Goal: Task Accomplishment & Management: Use online tool/utility

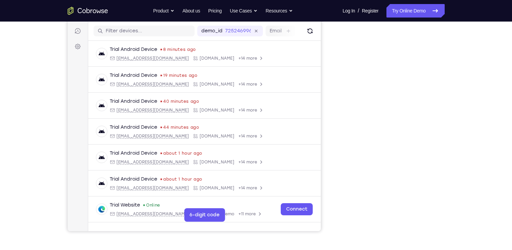
scroll to position [82, 0]
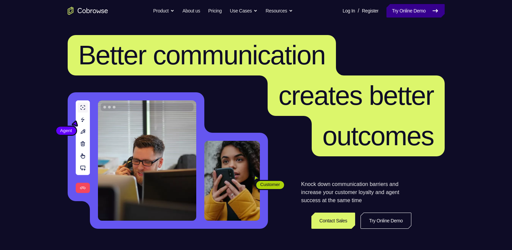
click at [413, 8] on link "Try Online Demo" at bounding box center [416, 10] width 58 height 13
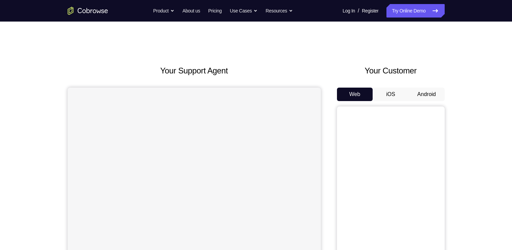
click at [425, 95] on button "Android" at bounding box center [427, 94] width 36 height 13
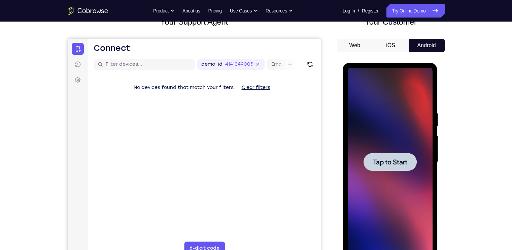
click at [377, 169] on div at bounding box center [390, 162] width 53 height 18
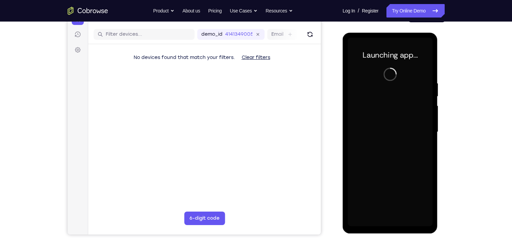
scroll to position [82, 0]
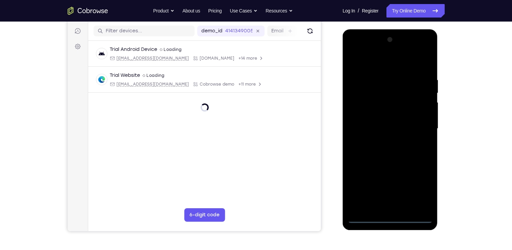
click at [390, 218] on div at bounding box center [390, 128] width 85 height 189
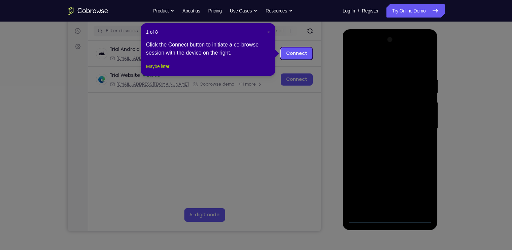
click at [159, 70] on button "Maybe later" at bounding box center [157, 66] width 23 height 8
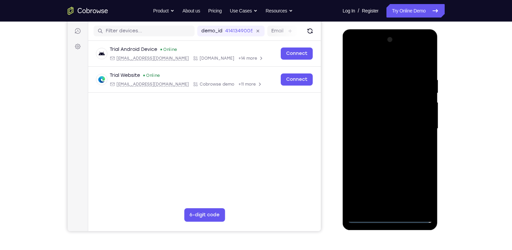
click at [418, 189] on div at bounding box center [390, 128] width 85 height 189
click at [382, 61] on div at bounding box center [390, 128] width 85 height 189
click at [375, 91] on div at bounding box center [390, 128] width 85 height 189
click at [393, 157] on div at bounding box center [390, 128] width 85 height 189
click at [426, 205] on div at bounding box center [390, 128] width 85 height 189
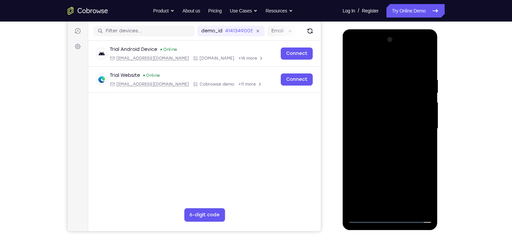
click at [426, 205] on div at bounding box center [390, 128] width 85 height 189
click at [389, 149] on div at bounding box center [390, 128] width 85 height 189
click at [394, 102] on div at bounding box center [390, 128] width 85 height 189
click at [415, 103] on div at bounding box center [390, 128] width 85 height 189
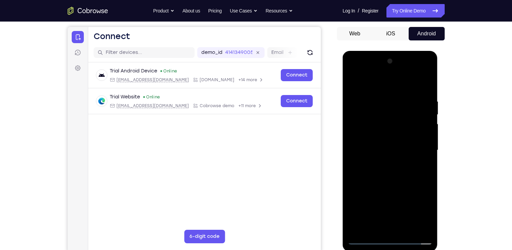
scroll to position [60, 0]
click at [408, 90] on div at bounding box center [390, 150] width 85 height 189
click at [388, 106] on div at bounding box center [390, 150] width 85 height 189
click at [382, 118] on div at bounding box center [390, 150] width 85 height 189
drag, startPoint x: 367, startPoint y: 175, endPoint x: 407, endPoint y: 174, distance: 40.1
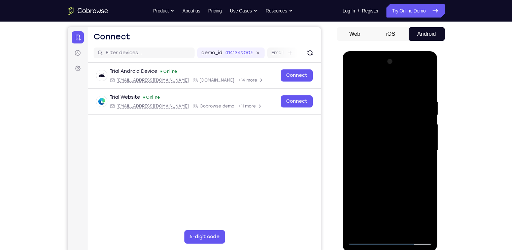
click at [407, 174] on div at bounding box center [390, 150] width 85 height 189
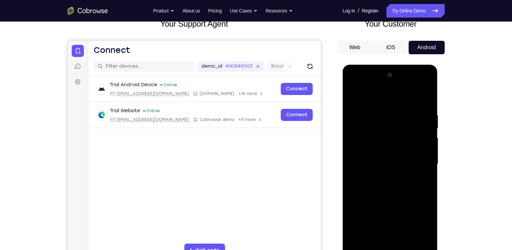
scroll to position [46, 0]
click at [427, 84] on div at bounding box center [390, 164] width 85 height 189
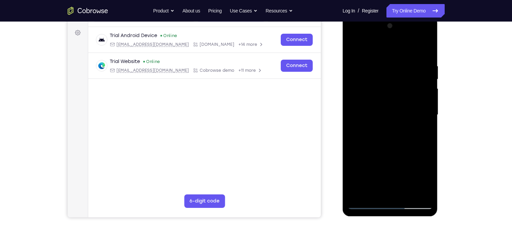
scroll to position [96, 0]
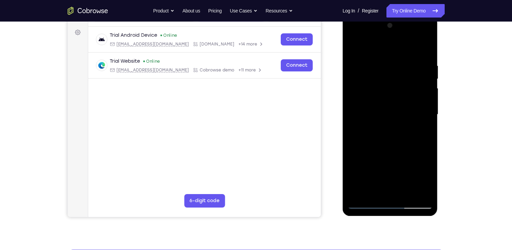
click at [410, 161] on div at bounding box center [390, 114] width 85 height 189
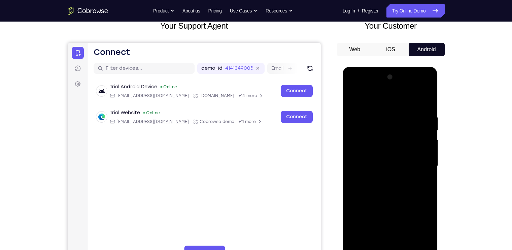
scroll to position [44, 0]
click at [352, 129] on div at bounding box center [390, 166] width 85 height 189
click at [351, 125] on div at bounding box center [390, 166] width 85 height 189
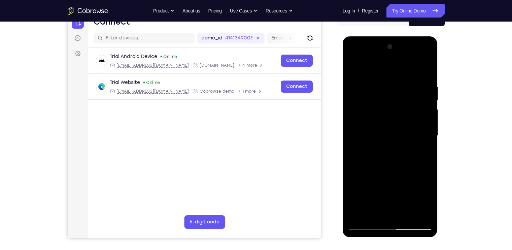
scroll to position [82, 0]
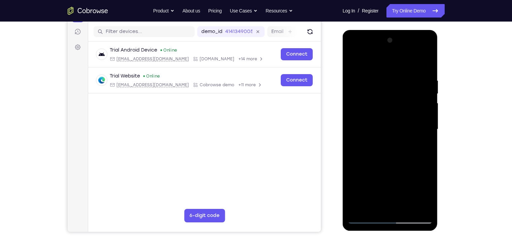
click at [357, 135] on div at bounding box center [390, 129] width 85 height 189
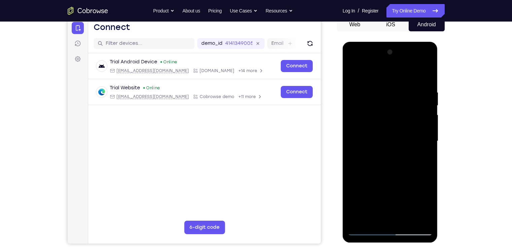
scroll to position [69, 0]
click at [375, 93] on div at bounding box center [390, 141] width 85 height 189
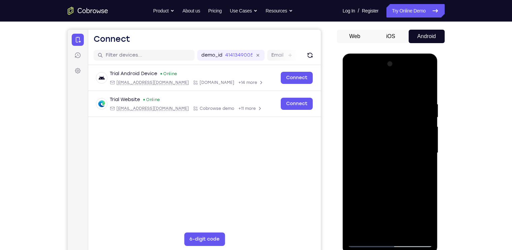
scroll to position [55, 0]
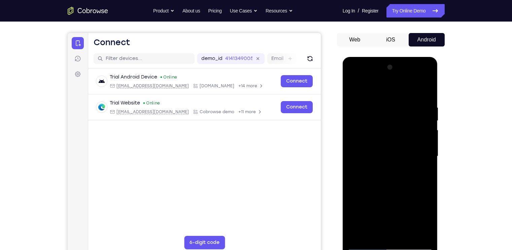
click at [351, 115] on div at bounding box center [390, 156] width 85 height 189
click at [352, 96] on div at bounding box center [390, 156] width 85 height 189
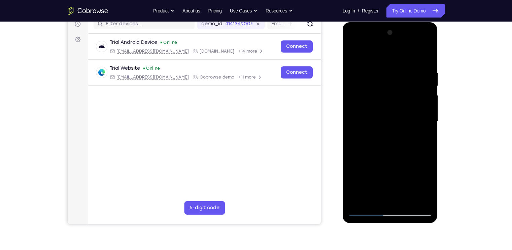
scroll to position [90, 0]
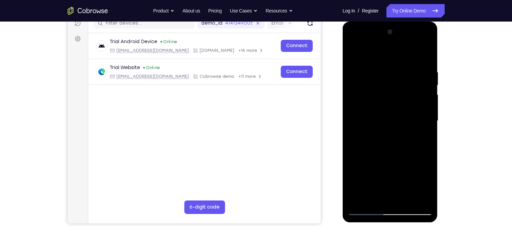
drag, startPoint x: 401, startPoint y: 96, endPoint x: 400, endPoint y: 117, distance: 20.9
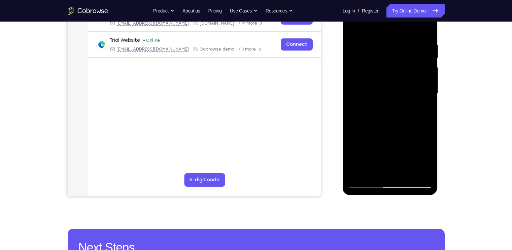
scroll to position [120, 0]
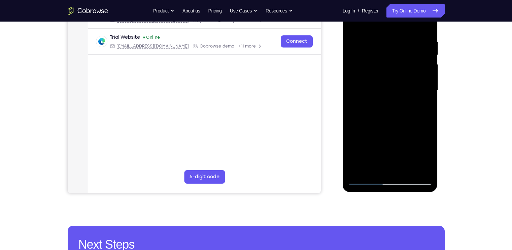
drag, startPoint x: 404, startPoint y: 130, endPoint x: 403, endPoint y: 104, distance: 26.0
click at [403, 104] on div at bounding box center [390, 90] width 85 height 189
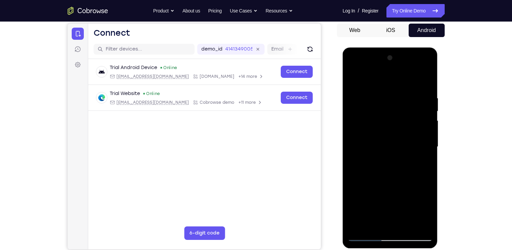
scroll to position [59, 0]
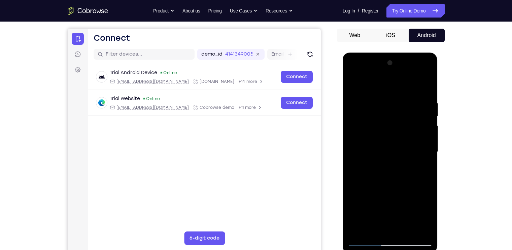
click at [351, 111] on div at bounding box center [390, 152] width 85 height 189
click at [351, 114] on div at bounding box center [390, 152] width 85 height 189
click at [351, 110] on div at bounding box center [390, 152] width 85 height 189
drag, startPoint x: 362, startPoint y: 154, endPoint x: 364, endPoint y: 119, distance: 35.1
click at [364, 119] on div at bounding box center [390, 152] width 85 height 189
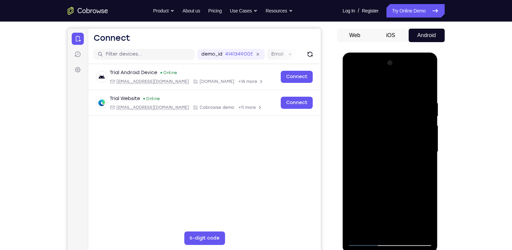
drag, startPoint x: 364, startPoint y: 118, endPoint x: 363, endPoint y: 144, distance: 26.6
click at [363, 144] on div at bounding box center [390, 152] width 85 height 189
click at [356, 109] on div at bounding box center [390, 152] width 85 height 189
click at [389, 103] on div at bounding box center [390, 152] width 85 height 189
click at [391, 93] on div at bounding box center [390, 152] width 85 height 189
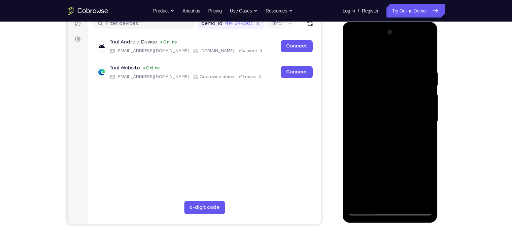
scroll to position [91, 0]
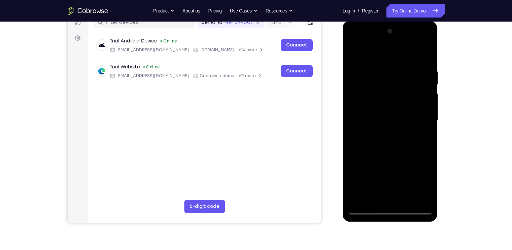
drag, startPoint x: 392, startPoint y: 139, endPoint x: 391, endPoint y: 117, distance: 22.9
click at [391, 117] on div at bounding box center [390, 120] width 85 height 189
drag, startPoint x: 394, startPoint y: 137, endPoint x: 396, endPoint y: 113, distance: 24.6
click at [396, 113] on div at bounding box center [390, 120] width 85 height 189
drag, startPoint x: 400, startPoint y: 124, endPoint x: 402, endPoint y: 106, distance: 18.6
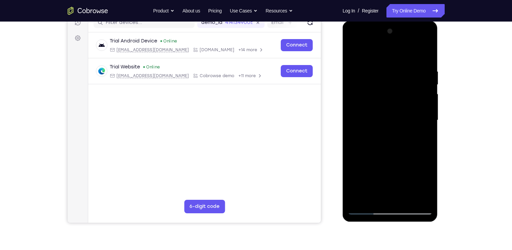
click at [402, 106] on div at bounding box center [390, 120] width 85 height 189
drag, startPoint x: 397, startPoint y: 135, endPoint x: 395, endPoint y: 112, distance: 23.0
click at [395, 112] on div at bounding box center [390, 120] width 85 height 189
drag, startPoint x: 394, startPoint y: 145, endPoint x: 394, endPoint y: 121, distance: 24.3
click at [394, 121] on div at bounding box center [390, 120] width 85 height 189
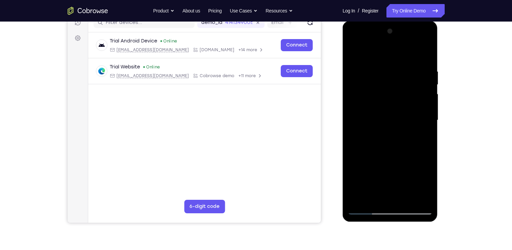
drag, startPoint x: 395, startPoint y: 146, endPoint x: 399, endPoint y: 125, distance: 21.5
click at [399, 125] on div at bounding box center [390, 120] width 85 height 189
drag, startPoint x: 398, startPoint y: 144, endPoint x: 398, endPoint y: 118, distance: 26.6
click at [398, 118] on div at bounding box center [390, 120] width 85 height 189
drag, startPoint x: 400, startPoint y: 145, endPoint x: 399, endPoint y: 126, distance: 18.5
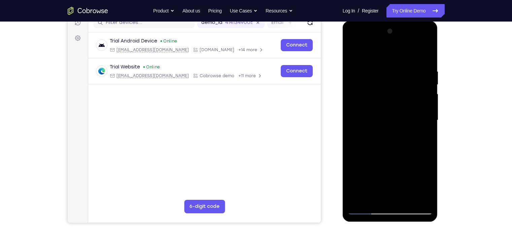
click at [399, 126] on div at bounding box center [390, 120] width 85 height 189
drag, startPoint x: 397, startPoint y: 145, endPoint x: 394, endPoint y: 116, distance: 29.1
click at [394, 116] on div at bounding box center [390, 120] width 85 height 189
drag, startPoint x: 394, startPoint y: 140, endPoint x: 391, endPoint y: 123, distance: 18.2
click at [391, 123] on div at bounding box center [390, 120] width 85 height 189
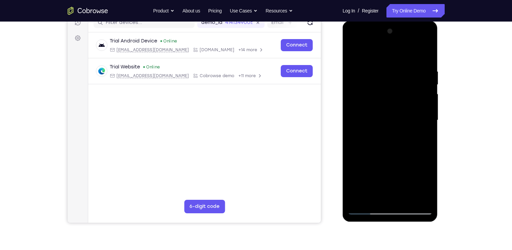
drag, startPoint x: 392, startPoint y: 141, endPoint x: 393, endPoint y: 117, distance: 24.3
click at [393, 117] on div at bounding box center [390, 120] width 85 height 189
drag, startPoint x: 396, startPoint y: 143, endPoint x: 390, endPoint y: 119, distance: 24.8
click at [390, 119] on div at bounding box center [390, 120] width 85 height 189
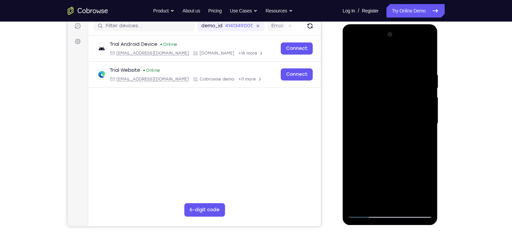
scroll to position [87, 0]
drag, startPoint x: 390, startPoint y: 142, endPoint x: 389, endPoint y: 114, distance: 28.0
click at [389, 114] on div at bounding box center [390, 124] width 85 height 189
drag, startPoint x: 391, startPoint y: 149, endPoint x: 388, endPoint y: 117, distance: 32.1
click at [388, 117] on div at bounding box center [390, 124] width 85 height 189
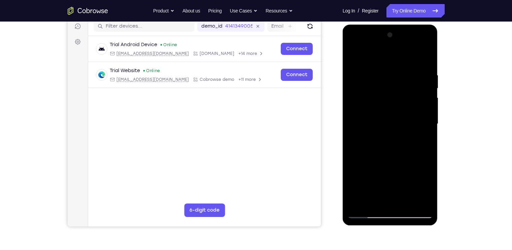
drag, startPoint x: 390, startPoint y: 150, endPoint x: 389, endPoint y: 122, distance: 28.6
click at [389, 122] on div at bounding box center [390, 124] width 85 height 189
drag, startPoint x: 392, startPoint y: 145, endPoint x: 390, endPoint y: 115, distance: 29.7
click at [390, 115] on div at bounding box center [390, 124] width 85 height 189
drag, startPoint x: 396, startPoint y: 148, endPoint x: 393, endPoint y: 121, distance: 27.1
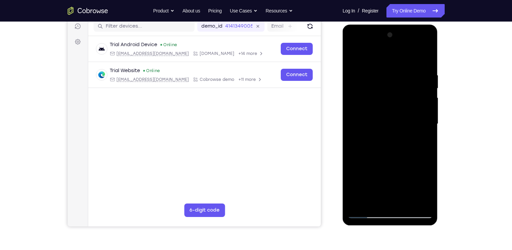
click at [393, 121] on div at bounding box center [390, 124] width 85 height 189
drag, startPoint x: 392, startPoint y: 149, endPoint x: 392, endPoint y: 123, distance: 25.3
click at [392, 123] on div at bounding box center [390, 124] width 85 height 189
drag, startPoint x: 394, startPoint y: 147, endPoint x: 392, endPoint y: 127, distance: 19.6
click at [392, 127] on div at bounding box center [390, 124] width 85 height 189
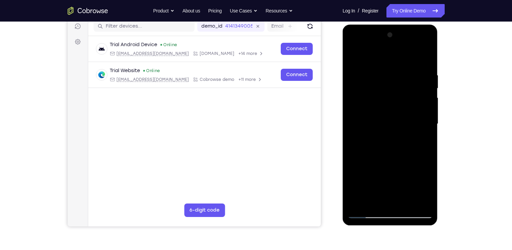
drag, startPoint x: 397, startPoint y: 145, endPoint x: 397, endPoint y: 129, distance: 15.2
click at [397, 129] on div at bounding box center [390, 124] width 85 height 189
drag, startPoint x: 401, startPoint y: 150, endPoint x: 401, endPoint y: 125, distance: 25.3
click at [401, 125] on div at bounding box center [390, 124] width 85 height 189
drag, startPoint x: 403, startPoint y: 143, endPoint x: 401, endPoint y: 122, distance: 20.6
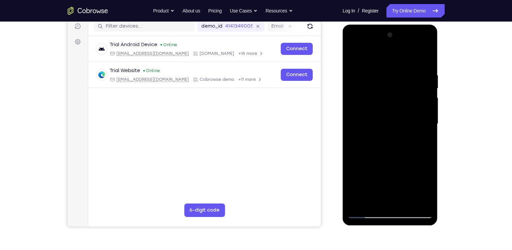
click at [401, 122] on div at bounding box center [390, 124] width 85 height 189
drag, startPoint x: 400, startPoint y: 147, endPoint x: 400, endPoint y: 123, distance: 24.6
click at [400, 123] on div at bounding box center [390, 124] width 85 height 189
drag, startPoint x: 396, startPoint y: 149, endPoint x: 397, endPoint y: 120, distance: 28.3
click at [397, 120] on div at bounding box center [390, 124] width 85 height 189
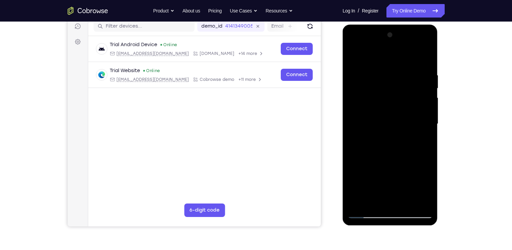
drag, startPoint x: 396, startPoint y: 137, endPoint x: 394, endPoint y: 113, distance: 24.0
click at [394, 113] on div at bounding box center [390, 124] width 85 height 189
drag, startPoint x: 396, startPoint y: 141, endPoint x: 393, endPoint y: 120, distance: 21.4
click at [393, 120] on div at bounding box center [390, 124] width 85 height 189
drag, startPoint x: 397, startPoint y: 147, endPoint x: 395, endPoint y: 114, distance: 33.7
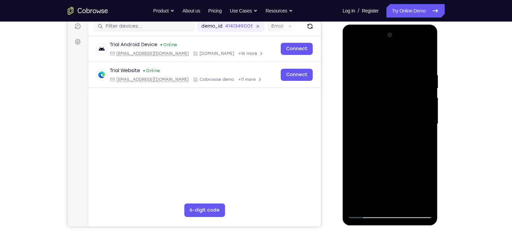
click at [395, 114] on div at bounding box center [390, 124] width 85 height 189
drag, startPoint x: 400, startPoint y: 144, endPoint x: 396, endPoint y: 118, distance: 26.0
click at [396, 118] on div at bounding box center [390, 124] width 85 height 189
drag
click at [392, 122] on div at bounding box center [390, 124] width 85 height 189
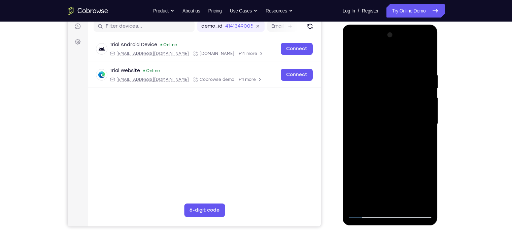
click at [386, 124] on div at bounding box center [390, 124] width 85 height 189
click at [387, 117] on div at bounding box center [390, 124] width 85 height 189
click at [388, 120] on div at bounding box center [390, 124] width 85 height 189
click at [386, 111] on div at bounding box center [390, 124] width 85 height 189
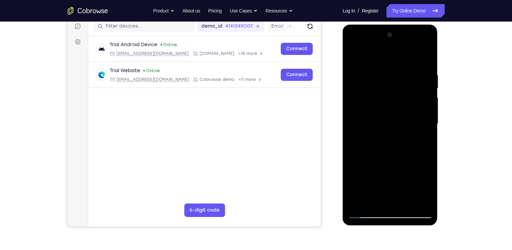
click at [384, 117] on div at bounding box center [390, 124] width 85 height 189
click at [383, 127] on div at bounding box center [390, 124] width 85 height 189
click at [386, 137] on div at bounding box center [390, 124] width 85 height 189
click at [386, 155] on div at bounding box center [390, 124] width 85 height 189
click at [359, 146] on div at bounding box center [390, 124] width 85 height 189
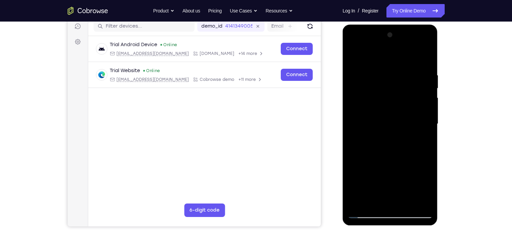
click at [383, 120] on div at bounding box center [390, 124] width 85 height 189
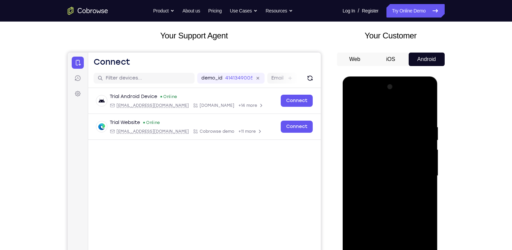
scroll to position [32, 0]
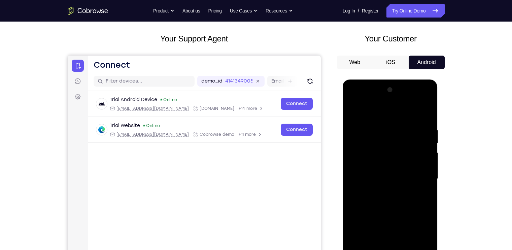
click at [388, 146] on div at bounding box center [390, 179] width 85 height 189
click at [382, 119] on div at bounding box center [390, 179] width 85 height 189
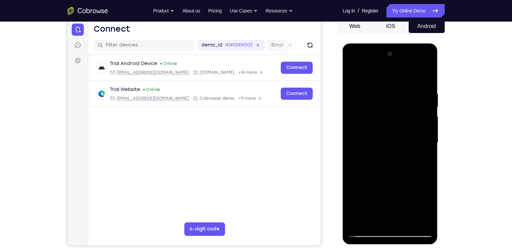
scroll to position [72, 0]
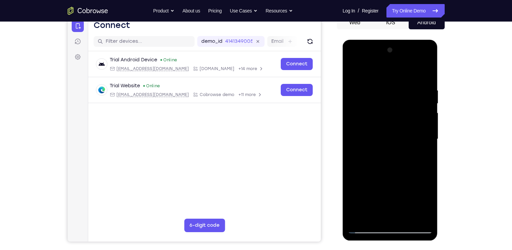
click at [391, 123] on div at bounding box center [390, 139] width 85 height 189
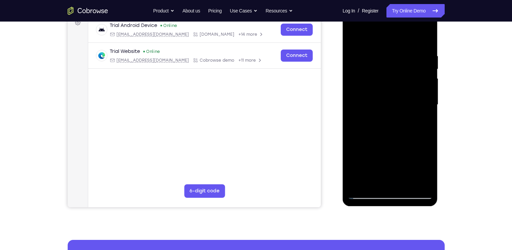
scroll to position [106, 0]
click at [392, 75] on div at bounding box center [390, 105] width 85 height 189
click at [392, 72] on div at bounding box center [390, 105] width 85 height 189
click at [391, 69] on div at bounding box center [390, 105] width 85 height 189
click at [385, 59] on div at bounding box center [390, 105] width 85 height 189
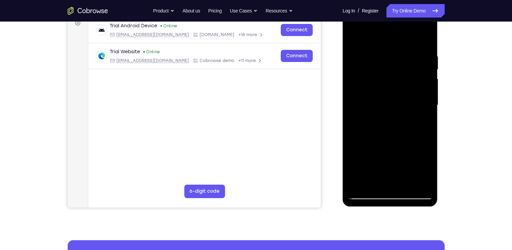
click at [385, 85] on div at bounding box center [390, 105] width 85 height 189
click at [390, 88] on div at bounding box center [390, 105] width 85 height 189
